Goal: Download file/media

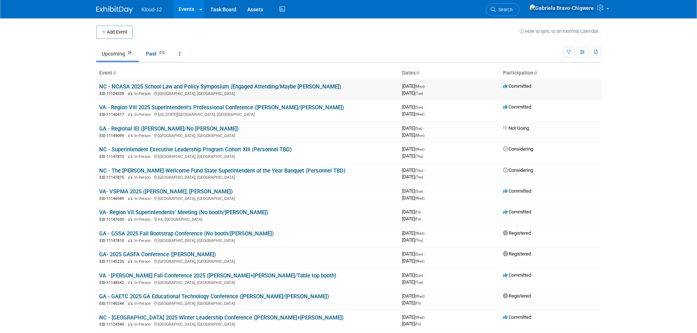
click at [167, 88] on link "NC - NCASA 2025 School Law and Policy Symposium (Engaged Attending/Maybe [PERSO…" at bounding box center [220, 86] width 242 height 7
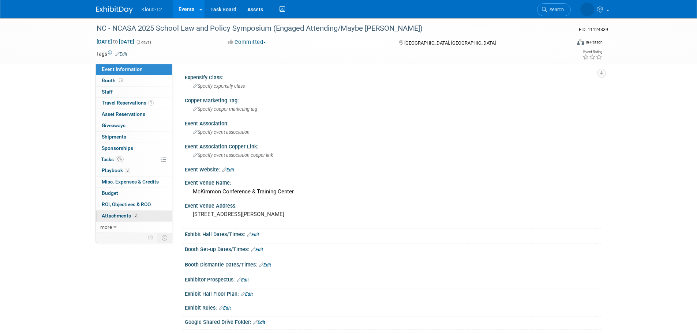
click at [126, 214] on span "Attachments 3" at bounding box center [120, 216] width 37 height 6
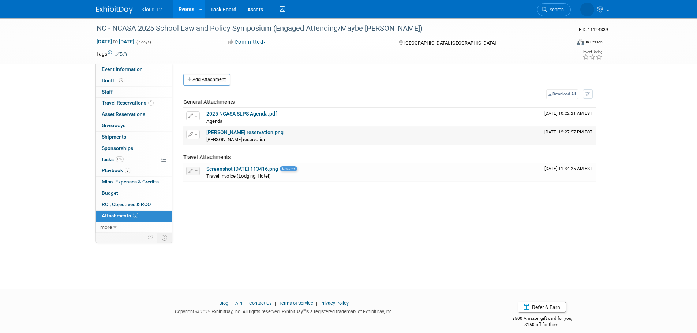
click at [243, 131] on link "[PERSON_NAME] reservation.png" at bounding box center [244, 132] width 77 height 6
